Goal: Transaction & Acquisition: Purchase product/service

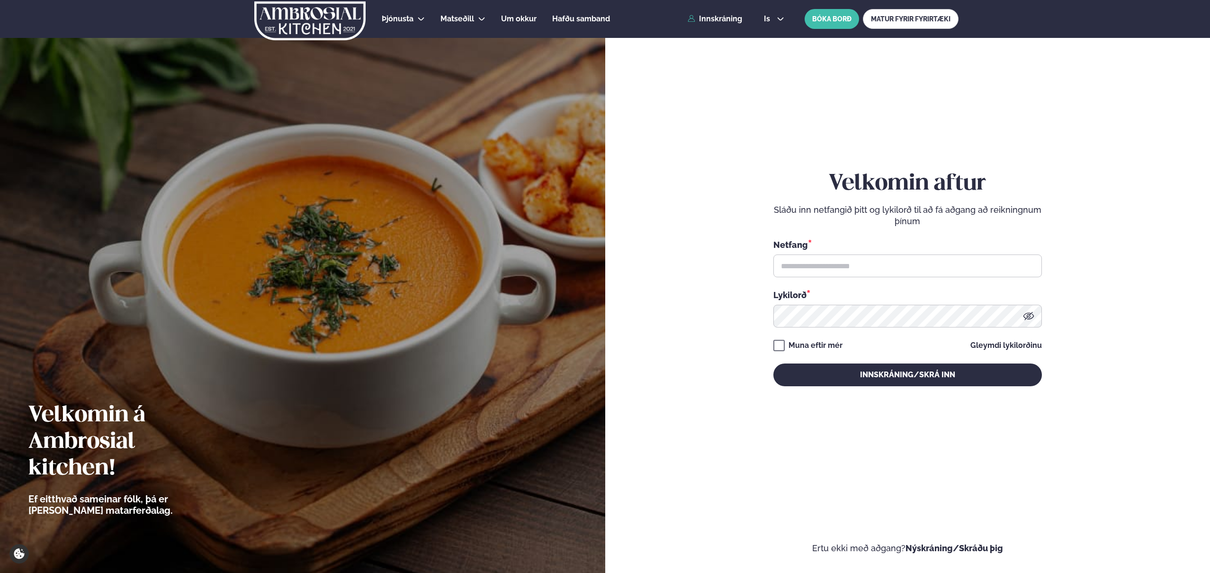
click at [694, 137] on form "Velkomin aftur Sláðu inn netfangið þitt og lykilorð til að fá aðgang að reiknin…" at bounding box center [908, 288] width 548 height 532
click at [816, 270] on input "text" at bounding box center [907, 265] width 269 height 23
type input "**********"
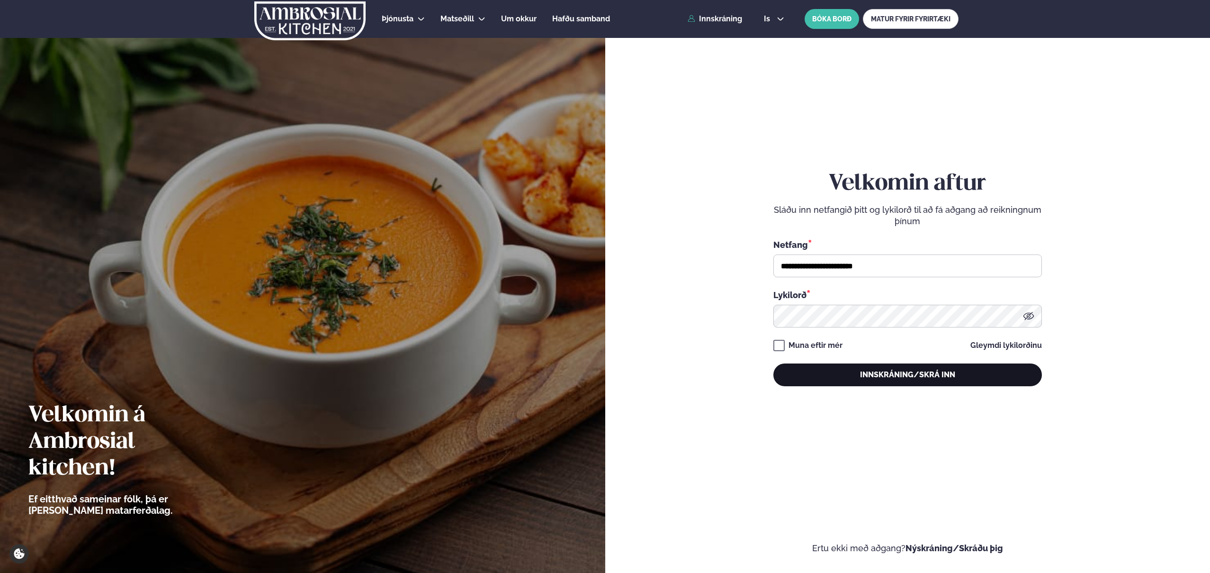
click at [816, 375] on button "Innskráning/Skrá inn" at bounding box center [907, 374] width 269 height 23
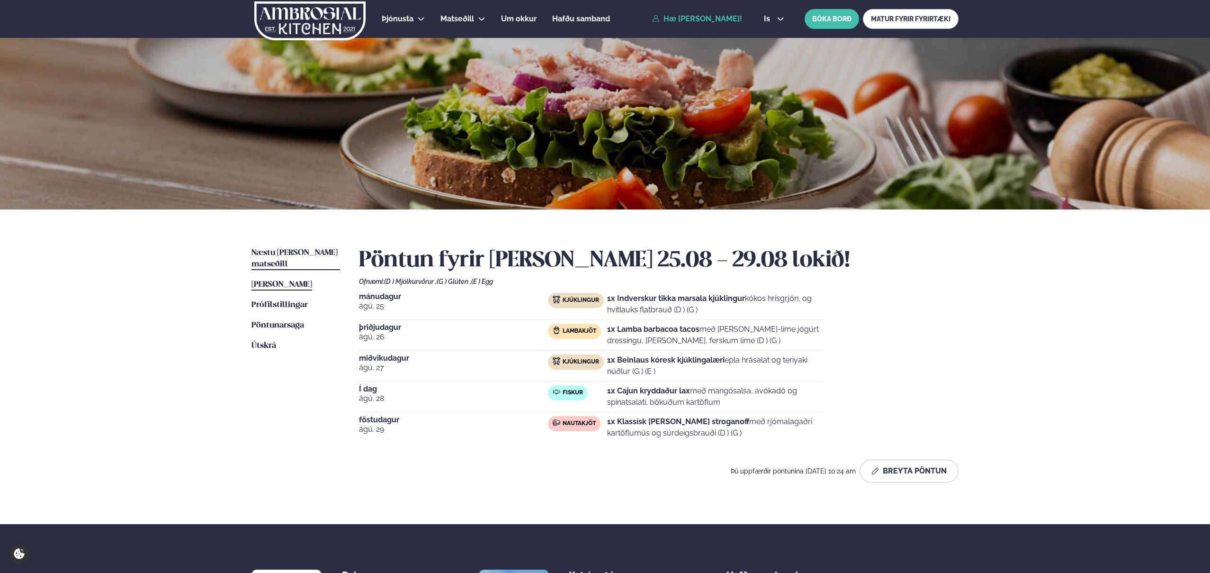
click at [287, 253] on span "Næstu [PERSON_NAME] matseðill" at bounding box center [294, 258] width 86 height 19
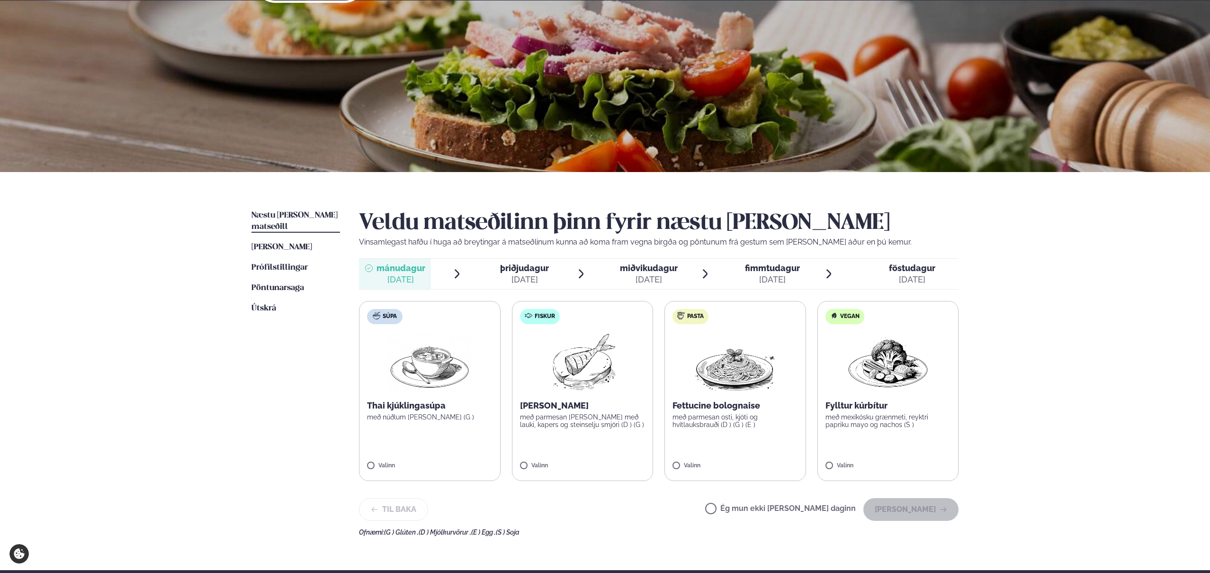
scroll to position [52, 0]
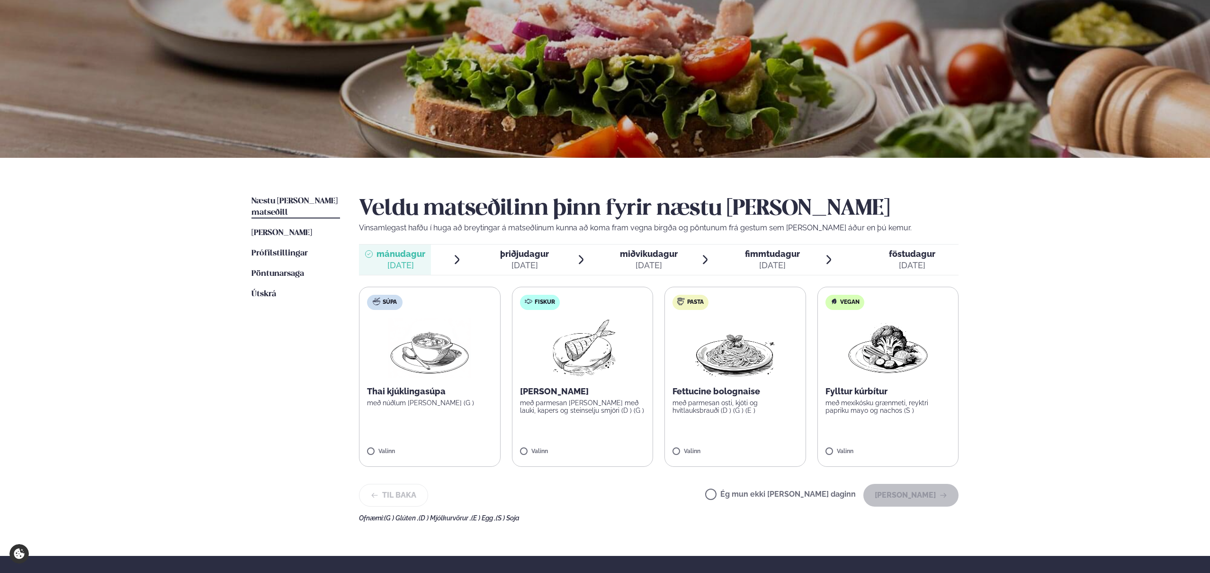
click at [601, 344] on img at bounding box center [582, 347] width 84 height 61
click at [816, 413] on button "[PERSON_NAME]" at bounding box center [910, 495] width 95 height 23
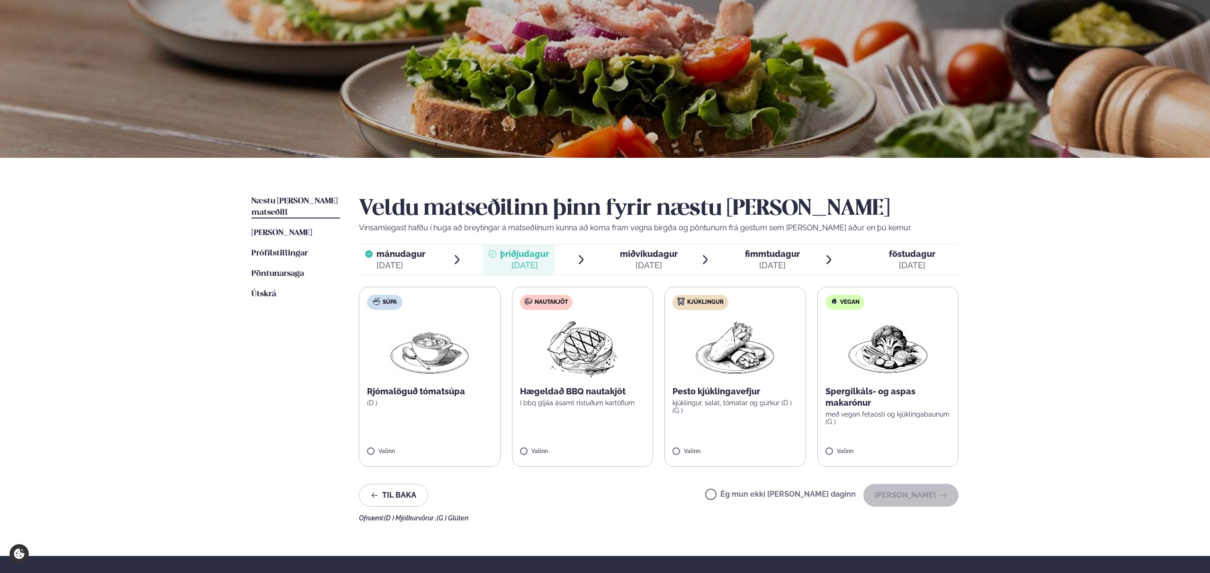
click at [566, 354] on img at bounding box center [582, 347] width 84 height 61
click at [816, 413] on button "[PERSON_NAME]" at bounding box center [910, 495] width 95 height 23
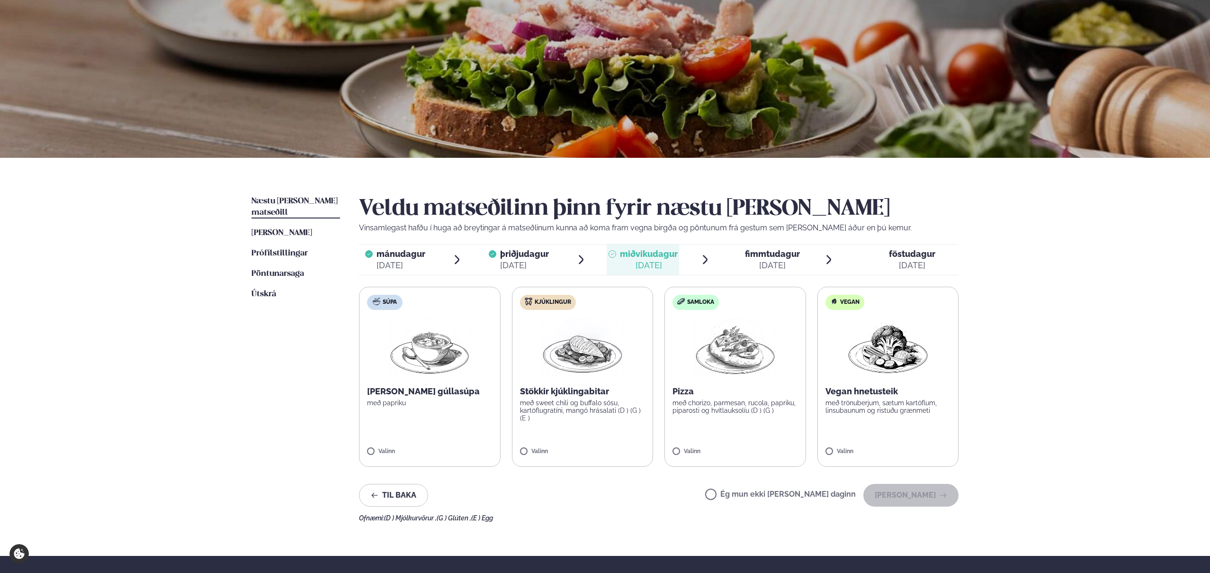
click at [816, 402] on div "Þjónusta Hádegismatur fyrir fyrirtæki Fyrirtækja veitingar Einkapartý Matseðill…" at bounding box center [605, 349] width 1210 height 803
click at [589, 385] on label "Kjúklingur Stökkir kjúklingabitar með sweet chili og buffalo sósu, kartöflugrat…" at bounding box center [583, 377] width 142 height 180
click at [816, 413] on button "[PERSON_NAME]" at bounding box center [910, 495] width 95 height 23
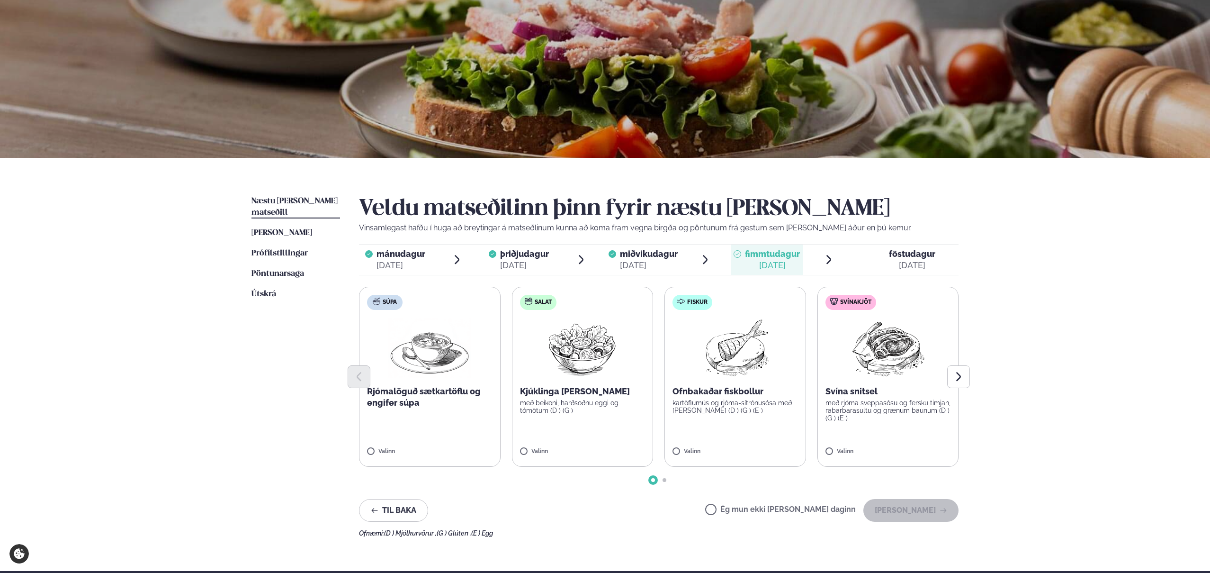
click at [816, 358] on img at bounding box center [888, 347] width 84 height 61
click at [816, 413] on button "[PERSON_NAME]" at bounding box center [910, 510] width 95 height 23
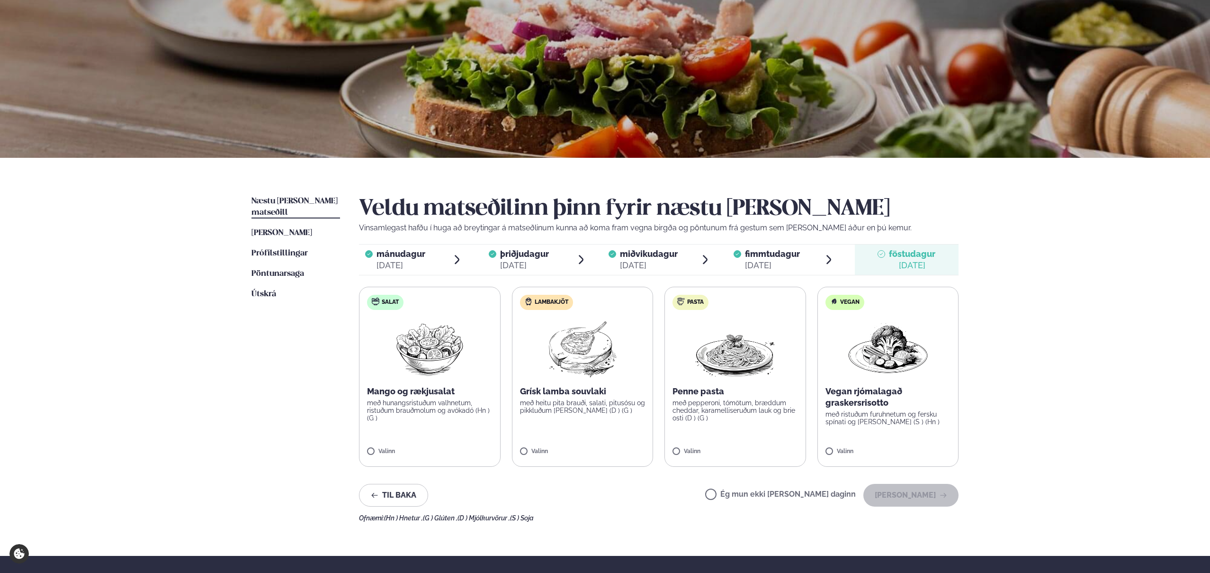
click at [586, 367] on img at bounding box center [582, 347] width 84 height 61
click at [816, 413] on button "[PERSON_NAME]" at bounding box center [910, 495] width 95 height 23
